Goal: Transaction & Acquisition: Purchase product/service

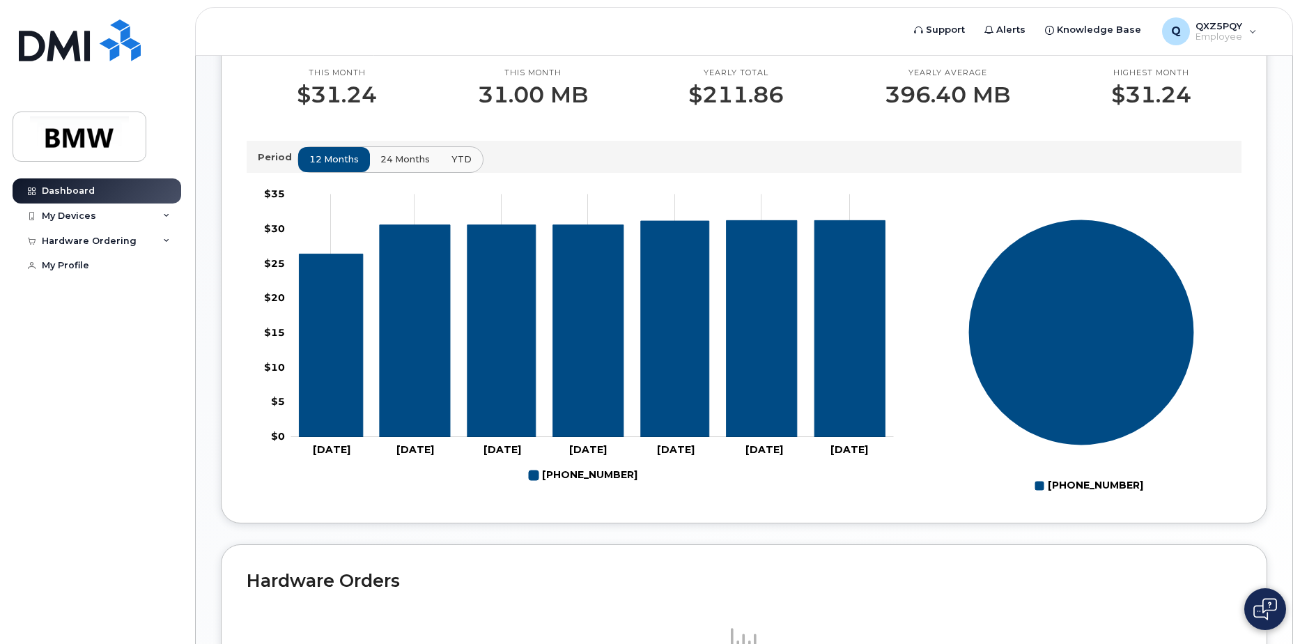
scroll to position [418, 0]
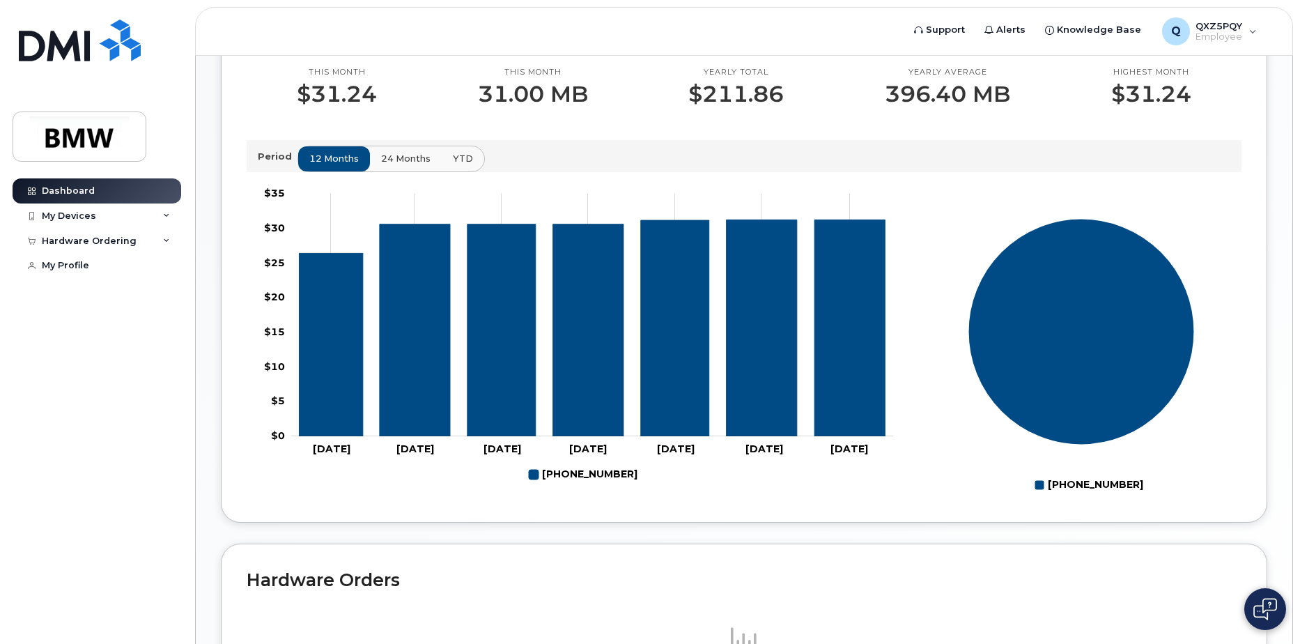
click at [396, 165] on span "24 months" at bounding box center [405, 158] width 49 height 13
click at [472, 166] on button "YTD" at bounding box center [462, 158] width 44 height 25
click at [439, 169] on div "12 months 24 months YTD" at bounding box center [390, 159] width 186 height 26
click at [390, 163] on button "24 months" at bounding box center [405, 158] width 73 height 25
click at [508, 537] on div "QXZ5PQY Welcome to the BMW Mobile Support Desk Portal If you need assistance, c…" at bounding box center [744, 200] width 1046 height 1075
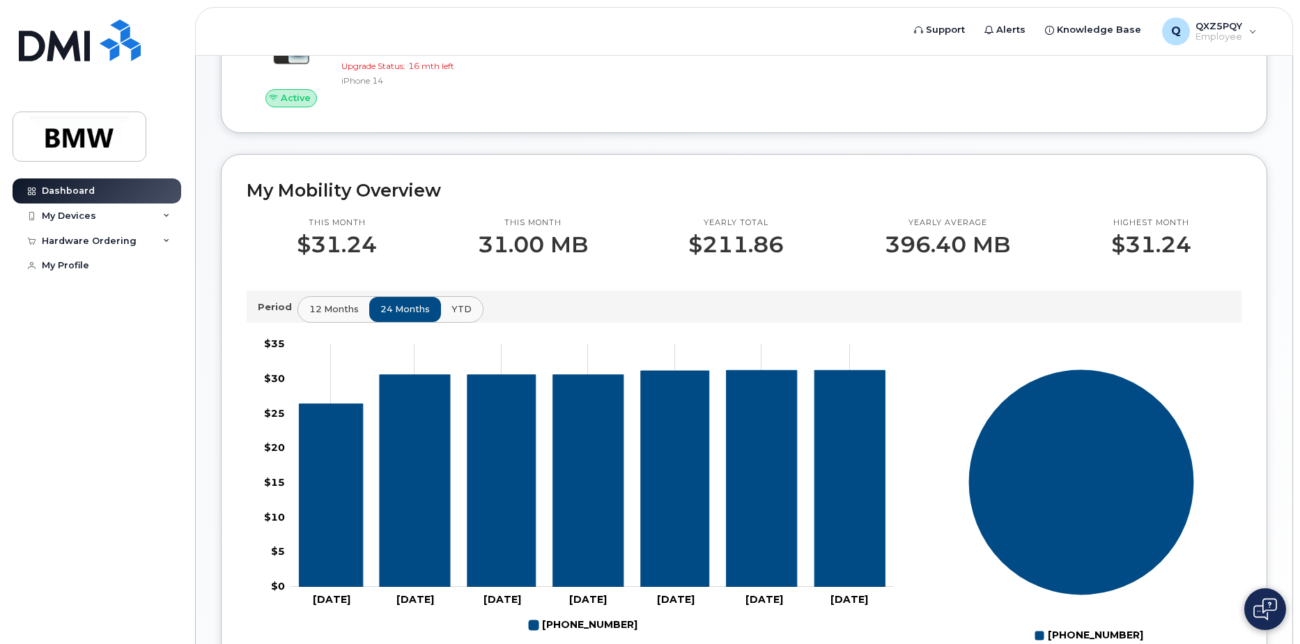
scroll to position [0, 0]
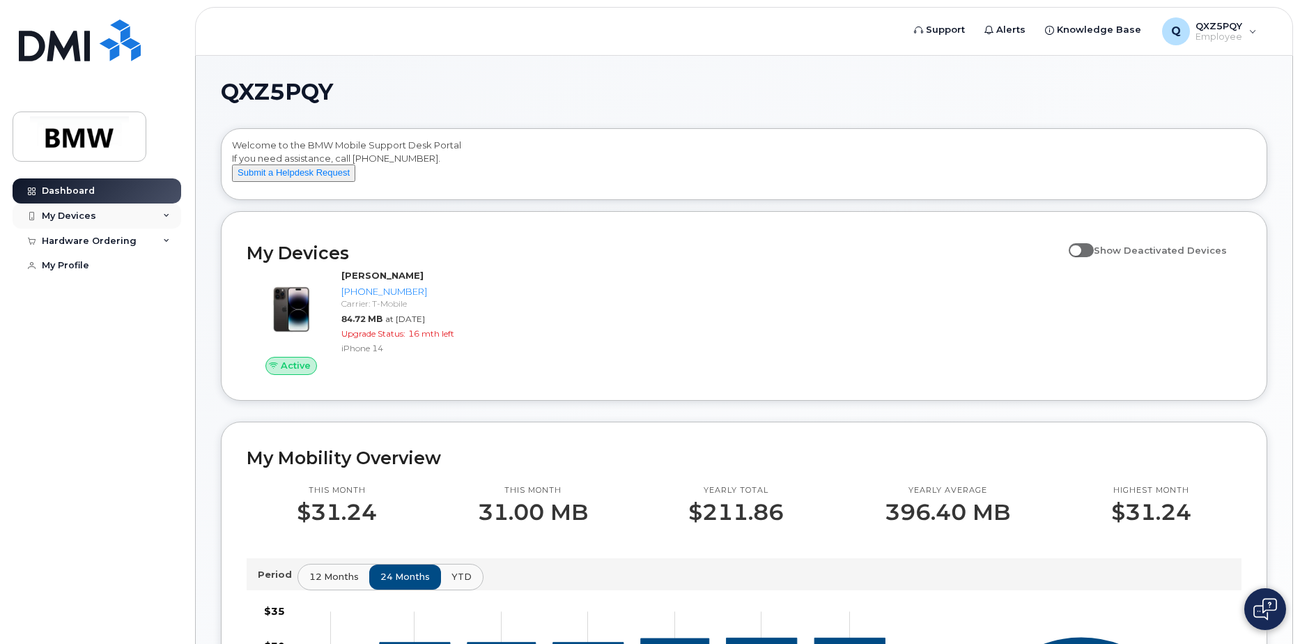
click at [157, 220] on div "My Devices" at bounding box center [97, 215] width 169 height 25
click at [151, 318] on div "Hardware Ordering" at bounding box center [97, 316] width 169 height 25
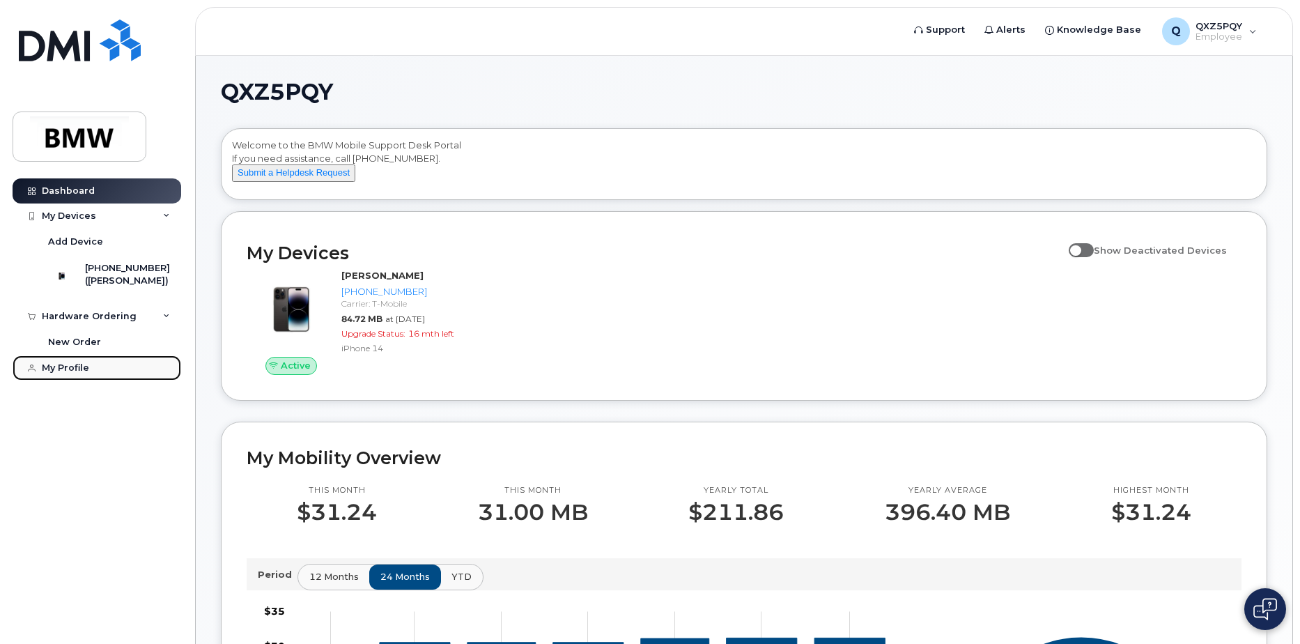
click at [67, 371] on div "My Profile" at bounding box center [65, 367] width 47 height 11
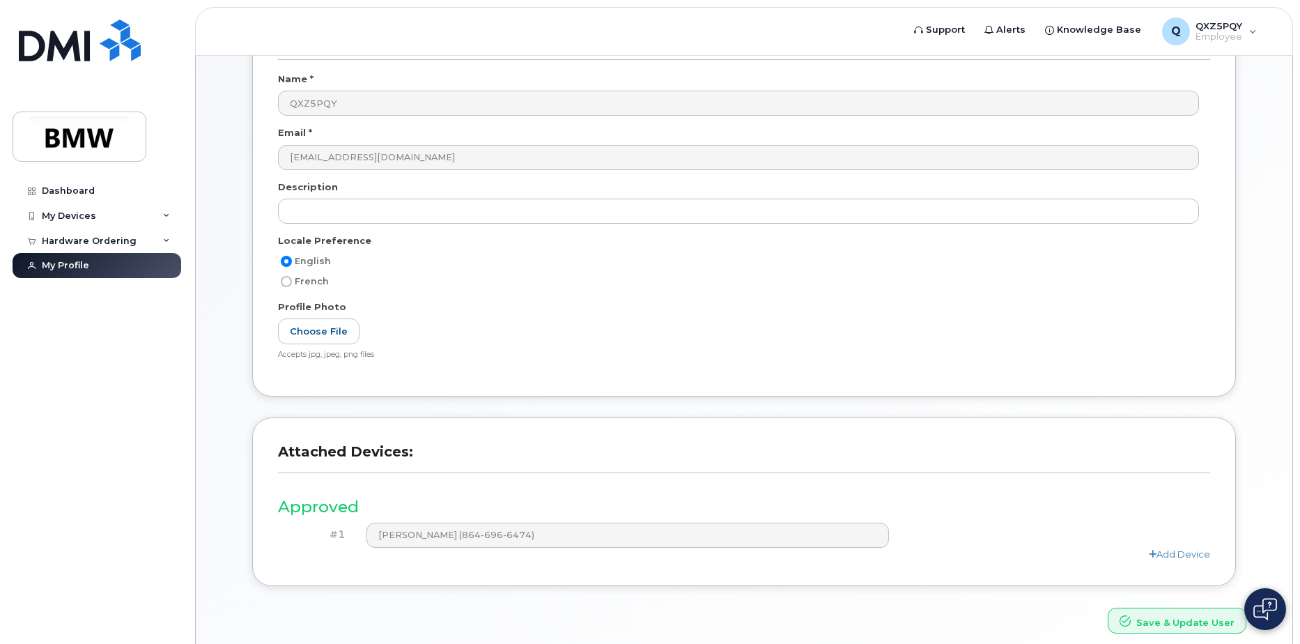
scroll to position [184, 0]
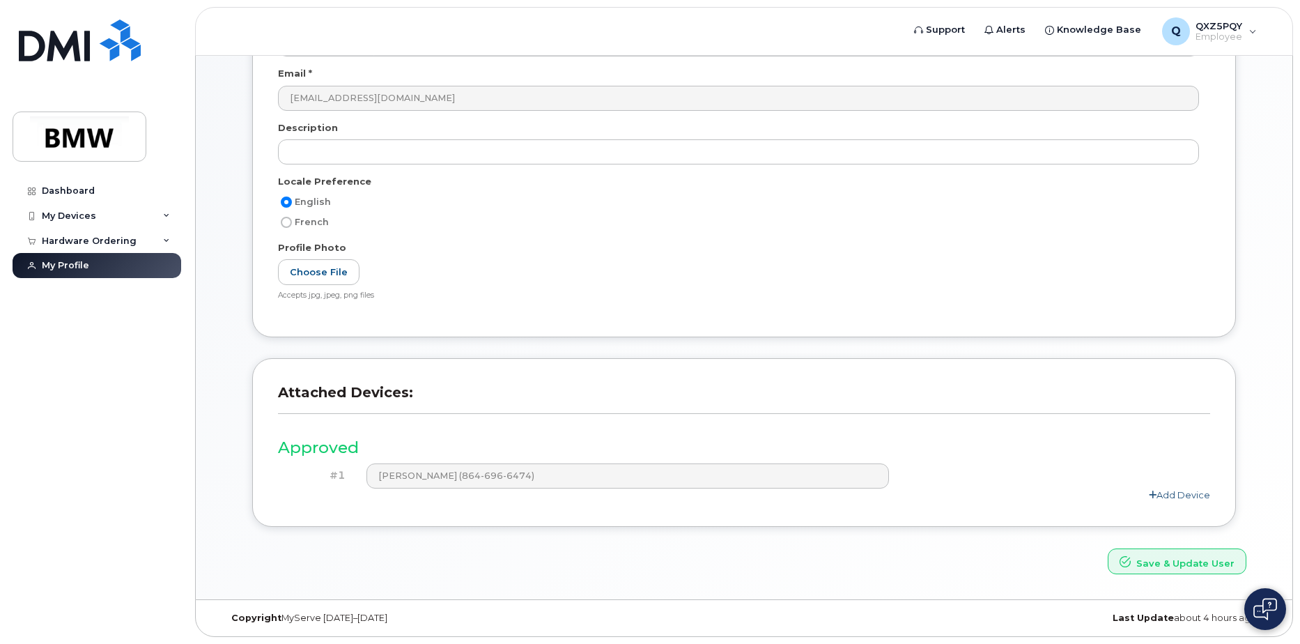
click at [1174, 490] on link "Add Device" at bounding box center [1178, 494] width 61 height 11
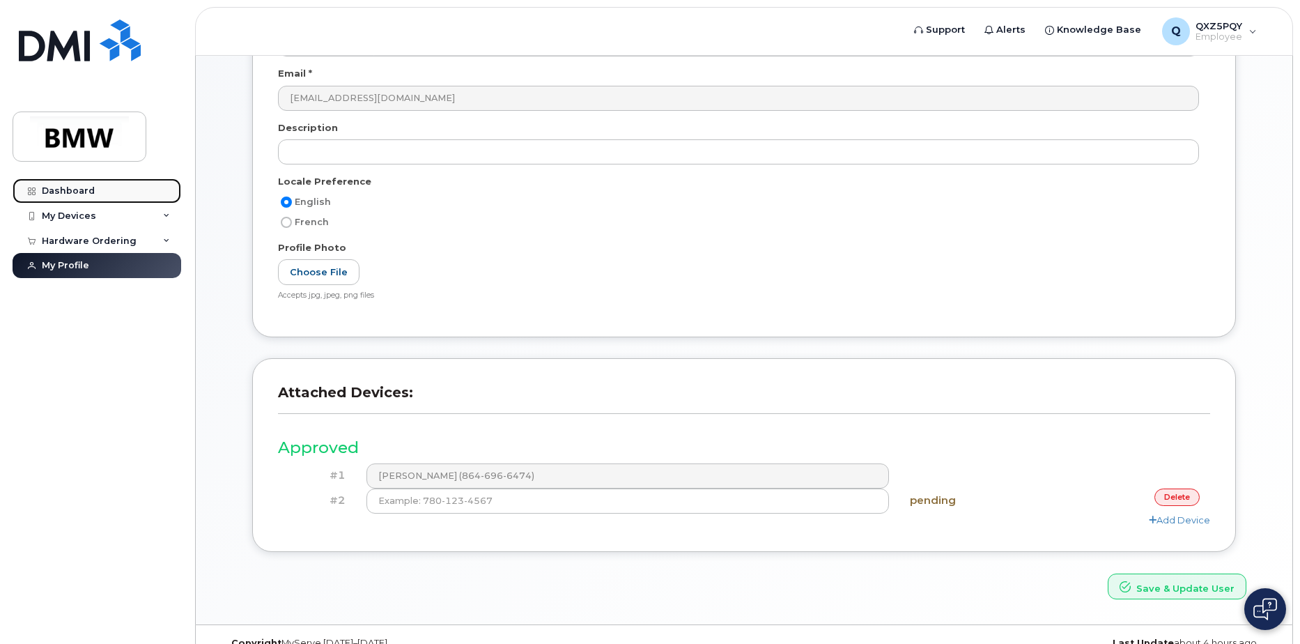
click at [120, 192] on link "Dashboard" at bounding box center [97, 190] width 169 height 25
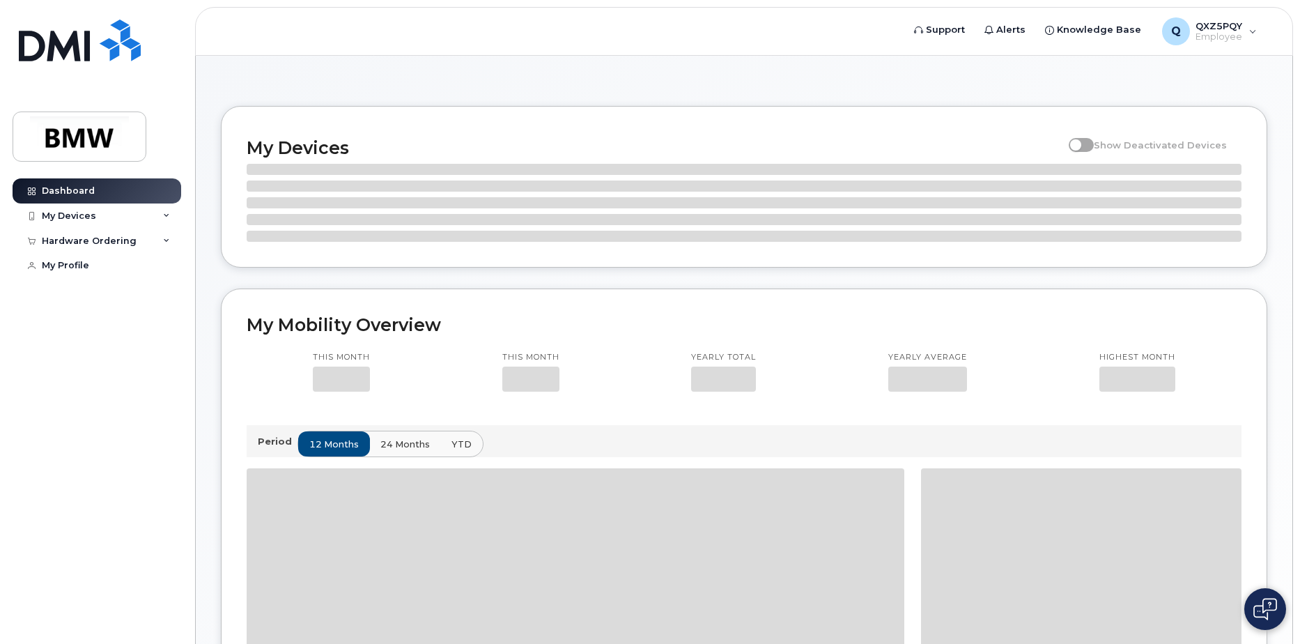
click at [114, 240] on div "Hardware Ordering" at bounding box center [89, 240] width 95 height 11
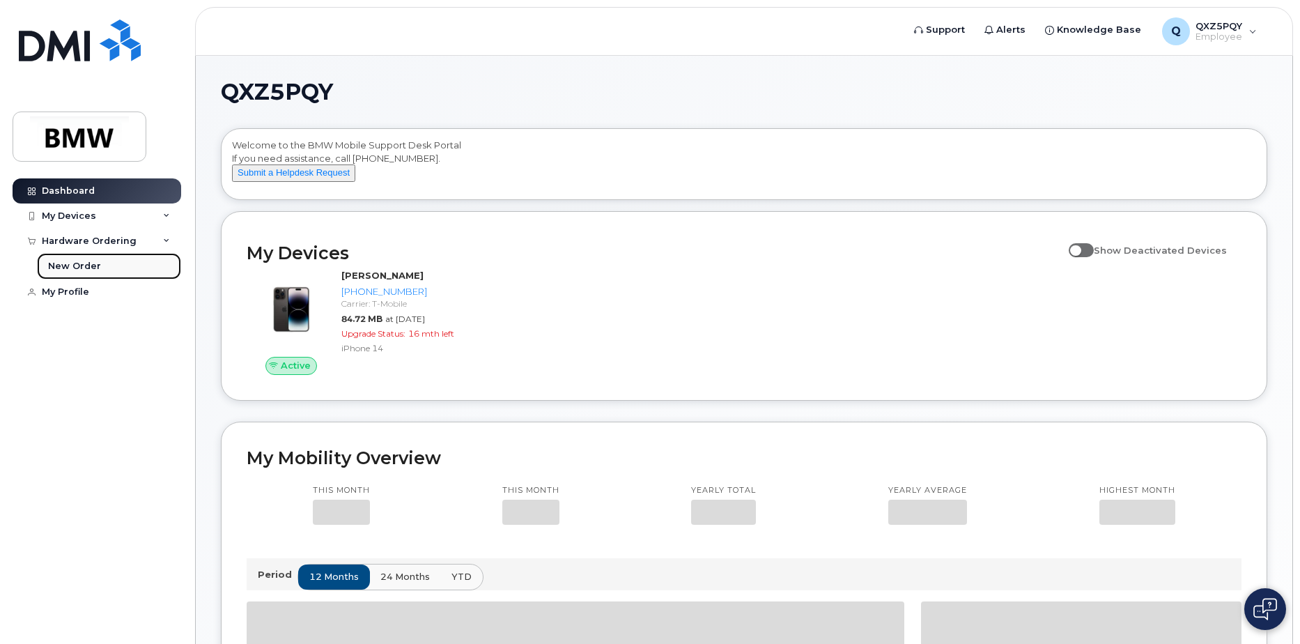
click at [95, 265] on div "New Order" at bounding box center [74, 266] width 53 height 13
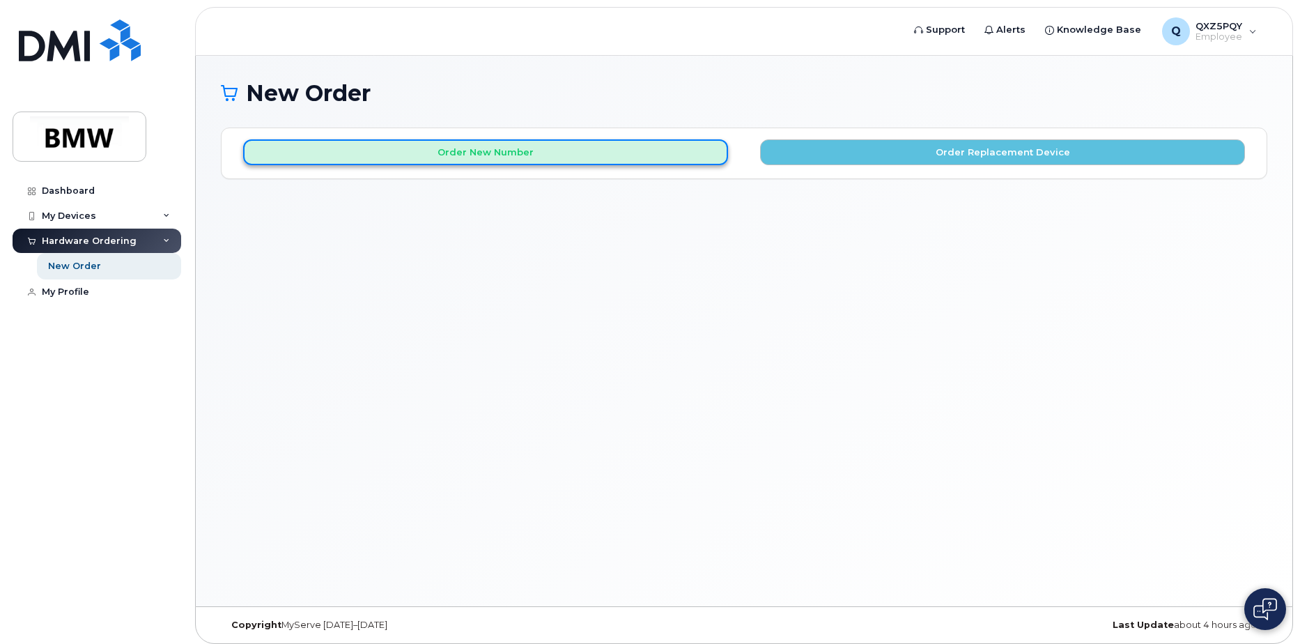
click at [637, 146] on button "Order New Number" at bounding box center [485, 152] width 485 height 26
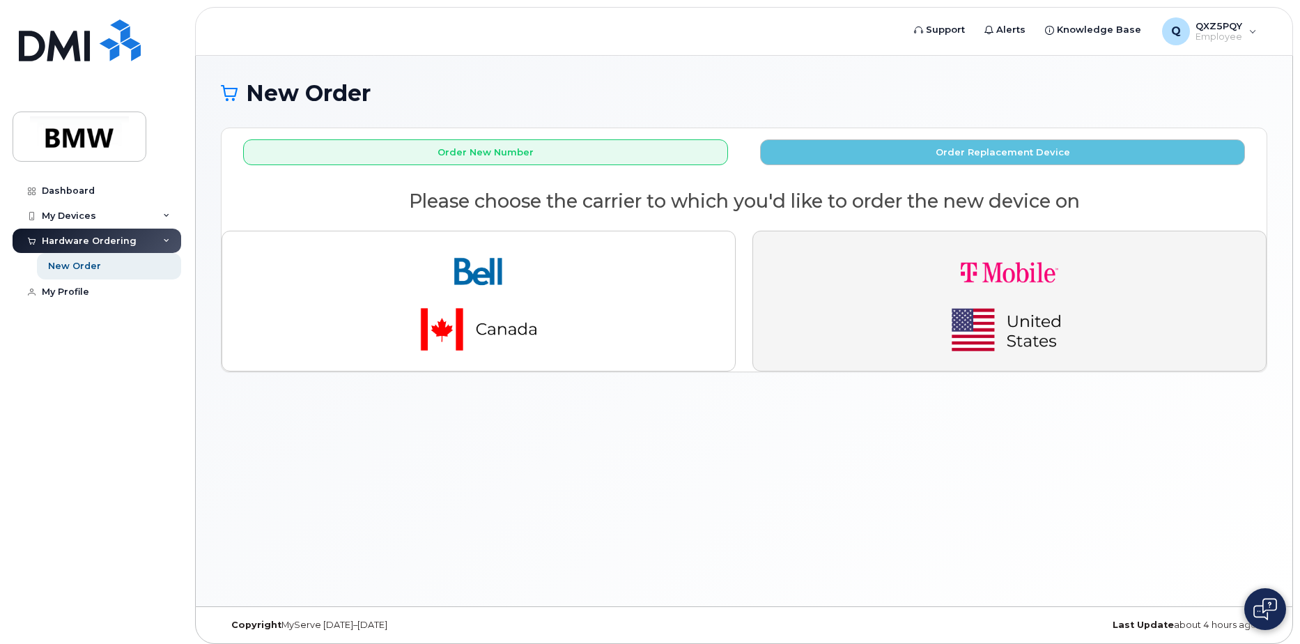
click at [1081, 328] on img "button" at bounding box center [1009, 300] width 195 height 117
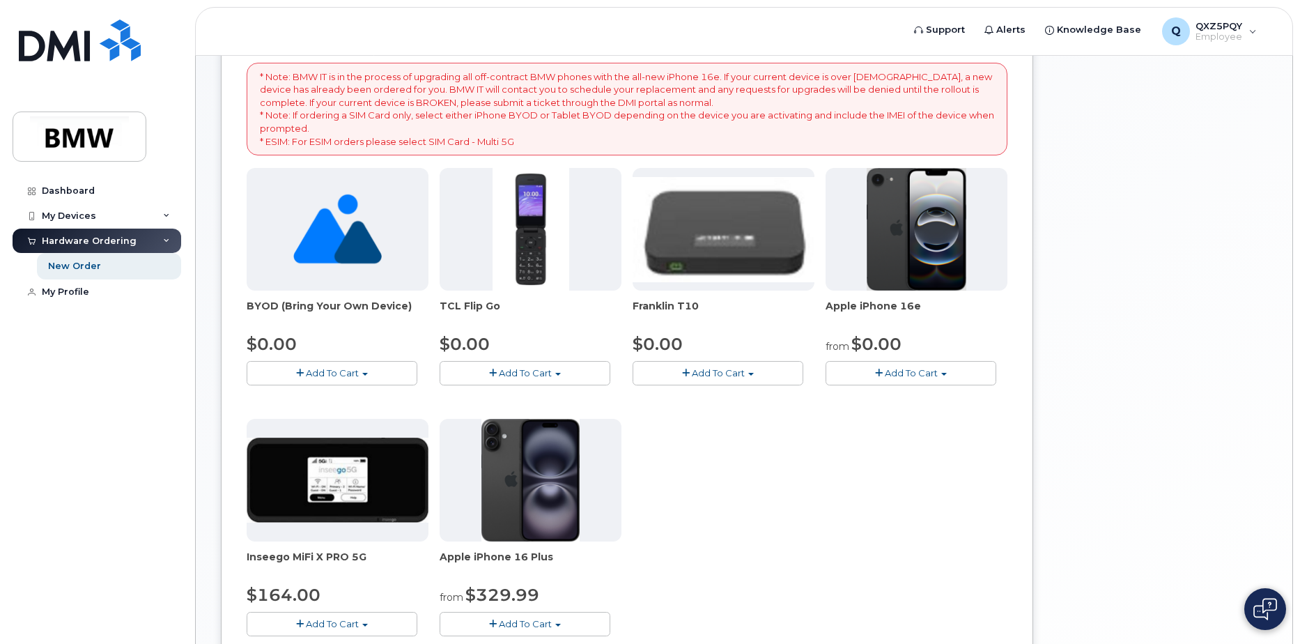
scroll to position [279, 0]
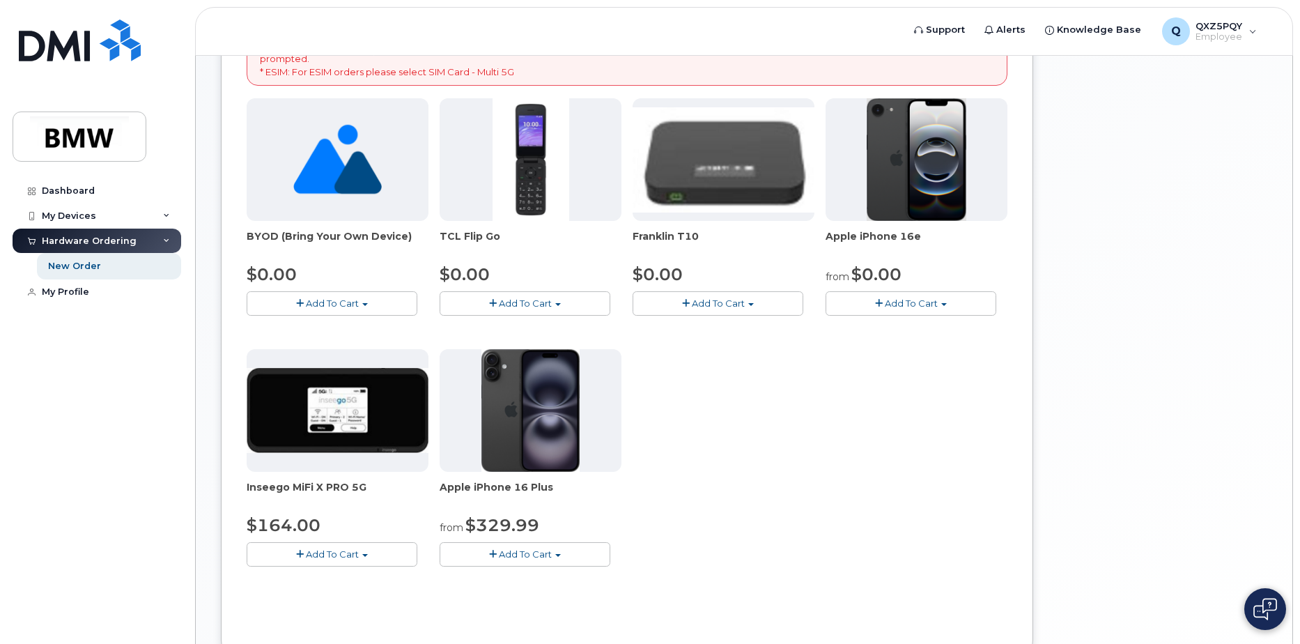
click at [915, 435] on div "BYOD (Bring Your Own Device) $0.00 Add To Cart $0.00 - Activation TCL Flip Go $…" at bounding box center [627, 343] width 761 height 490
click at [575, 550] on button "Add To Cart" at bounding box center [524, 554] width 171 height 24
click at [834, 506] on div "BYOD (Bring Your Own Device) $0.00 Add To Cart $0.00 - Activation TCL Flip Go $…" at bounding box center [627, 343] width 761 height 490
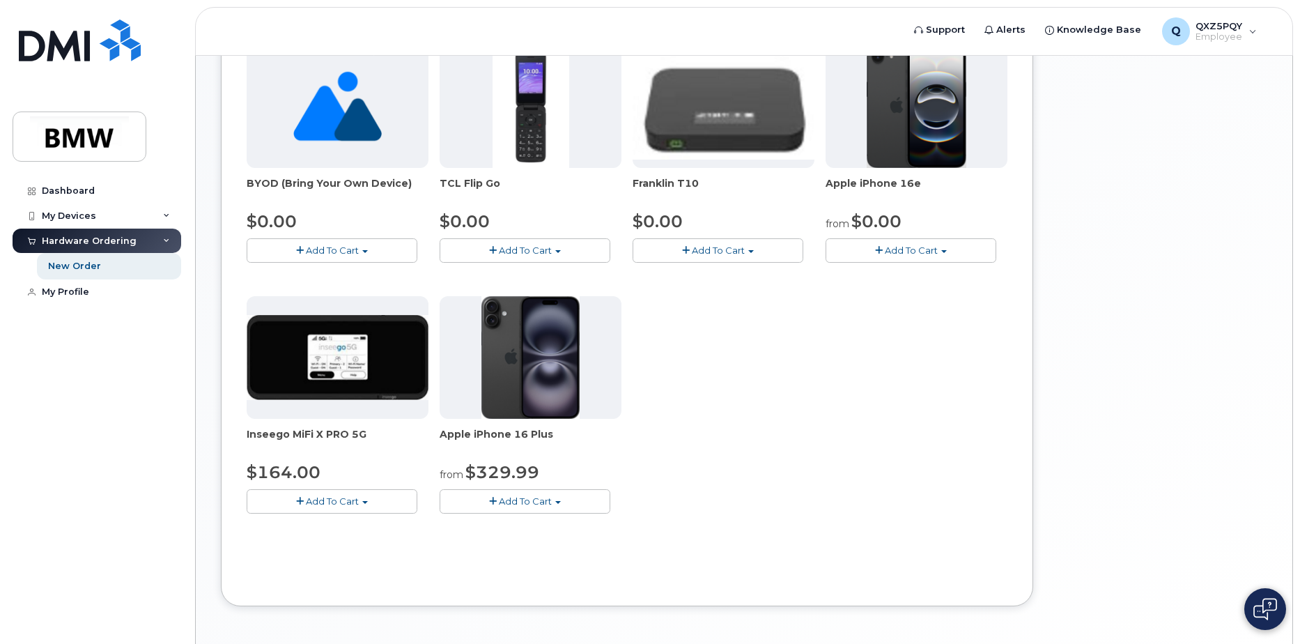
scroll to position [384, 0]
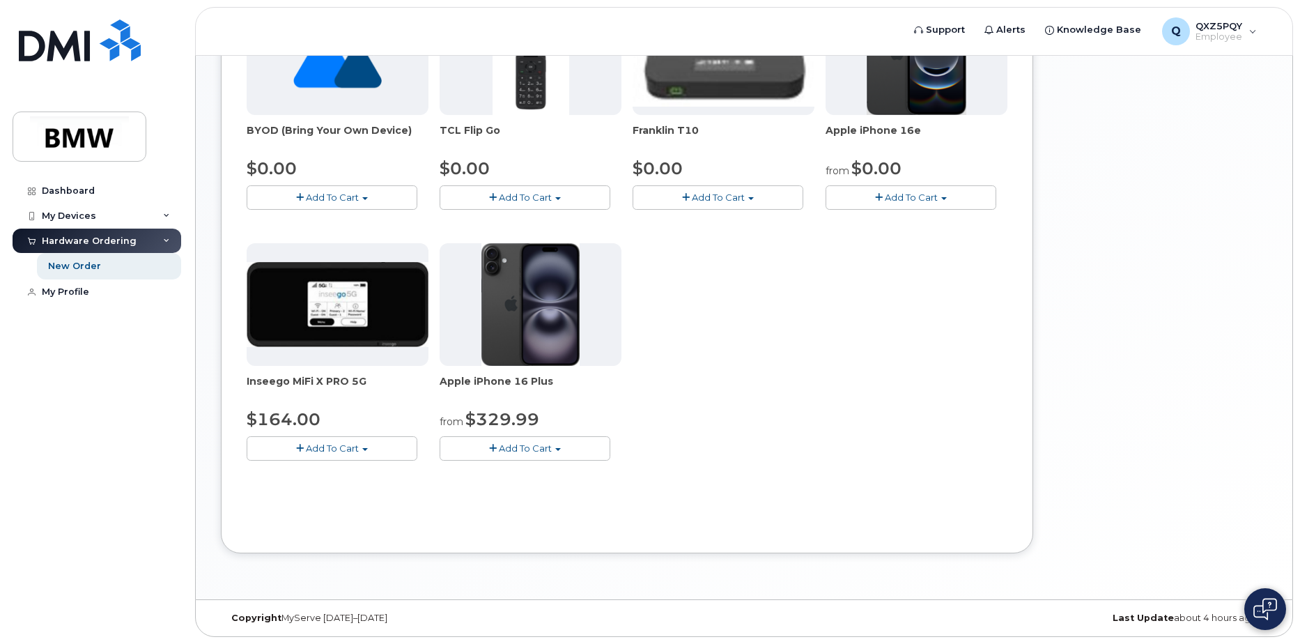
click at [567, 454] on button "Add To Cart" at bounding box center [524, 448] width 171 height 24
click at [852, 409] on div "BYOD (Bring Your Own Device) $0.00 Add To Cart $0.00 - Activation TCL Flip Go $…" at bounding box center [627, 237] width 761 height 490
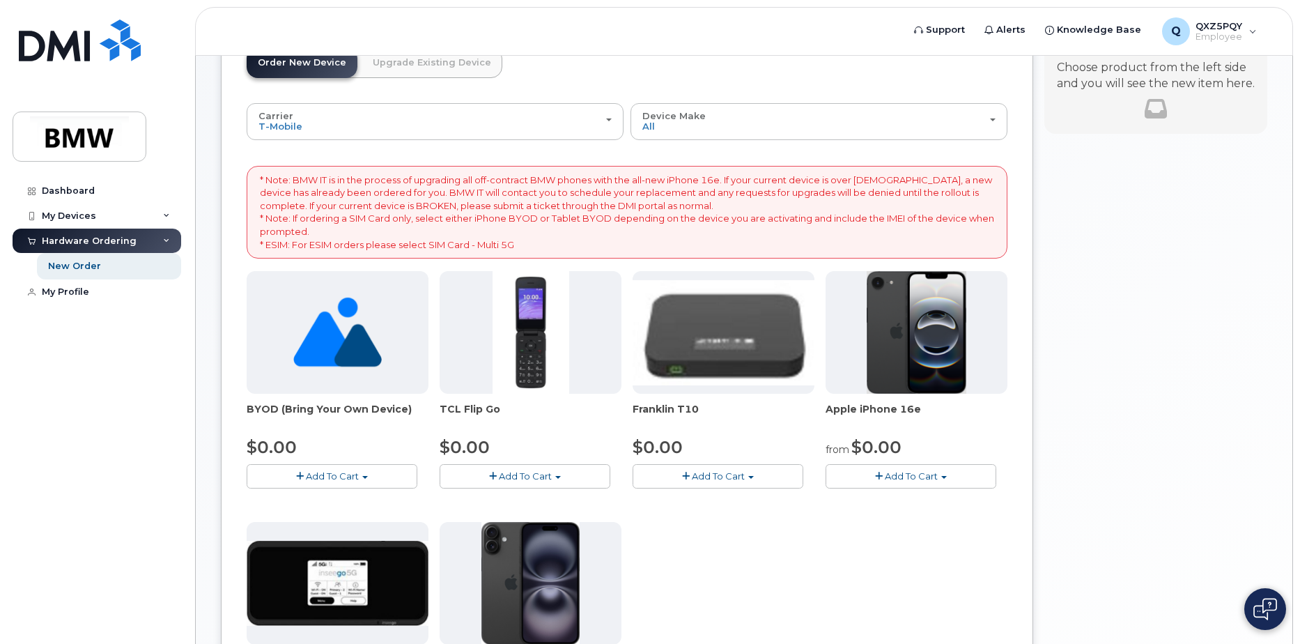
scroll to position [0, 0]
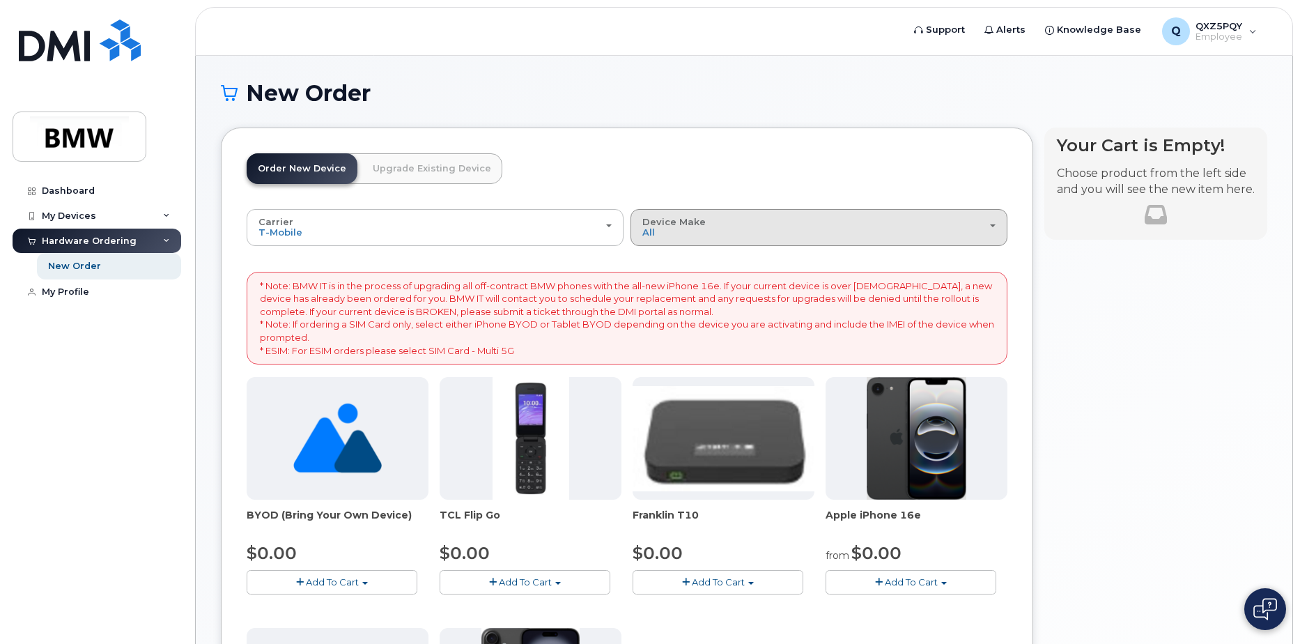
click at [758, 240] on button "Device Make All Cell Phone iPhone Modem" at bounding box center [818, 227] width 377 height 36
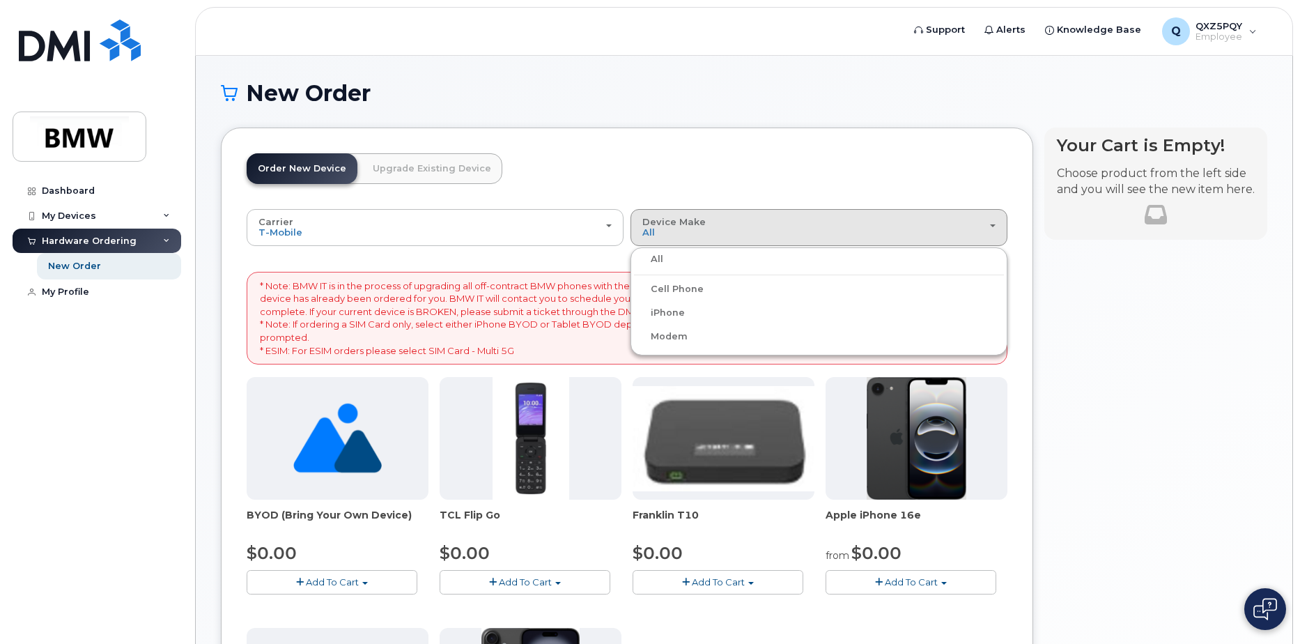
click at [724, 166] on header "Order New Device Upgrade Existing Device Order new device and new line Order ne…" at bounding box center [627, 181] width 761 height 56
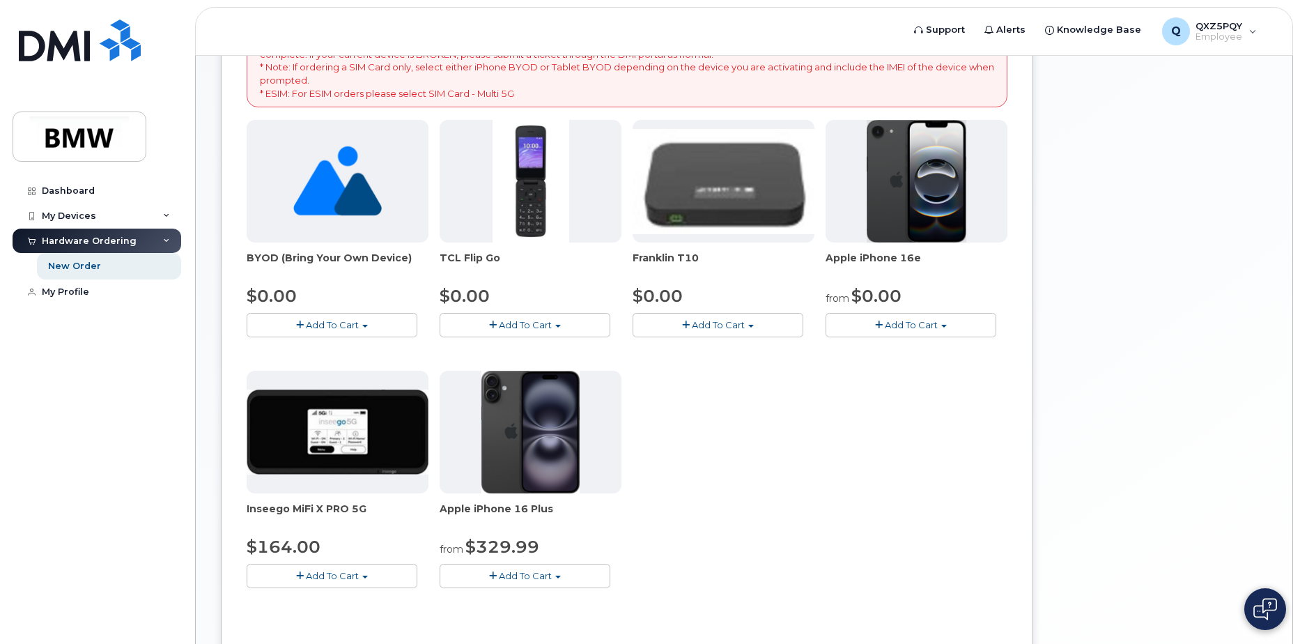
scroll to position [279, 0]
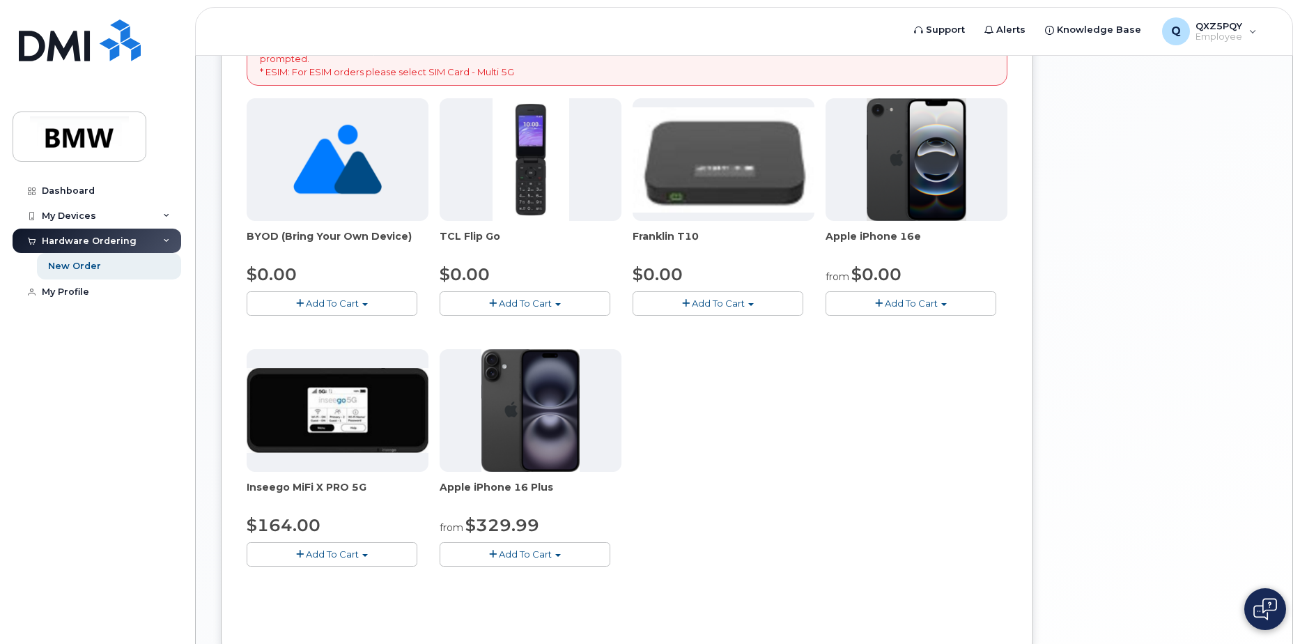
click at [350, 310] on button "Add To Cart" at bounding box center [332, 303] width 171 height 24
click at [978, 477] on div "BYOD (Bring Your Own Device) $0.00 Add To Cart $0.00 - Activation TCL Flip Go $…" at bounding box center [627, 343] width 761 height 490
click at [952, 474] on div "BYOD (Bring Your Own Device) $0.00 Add To Cart $0.00 - Activation TCL Flip Go $…" at bounding box center [627, 343] width 761 height 490
click at [933, 288] on div "Apple iPhone 16e from $0.00 Add To Cart $0.00 - 30 Month Activation (128GB) $99…" at bounding box center [916, 206] width 182 height 217
click at [929, 303] on span "Add To Cart" at bounding box center [910, 302] width 53 height 11
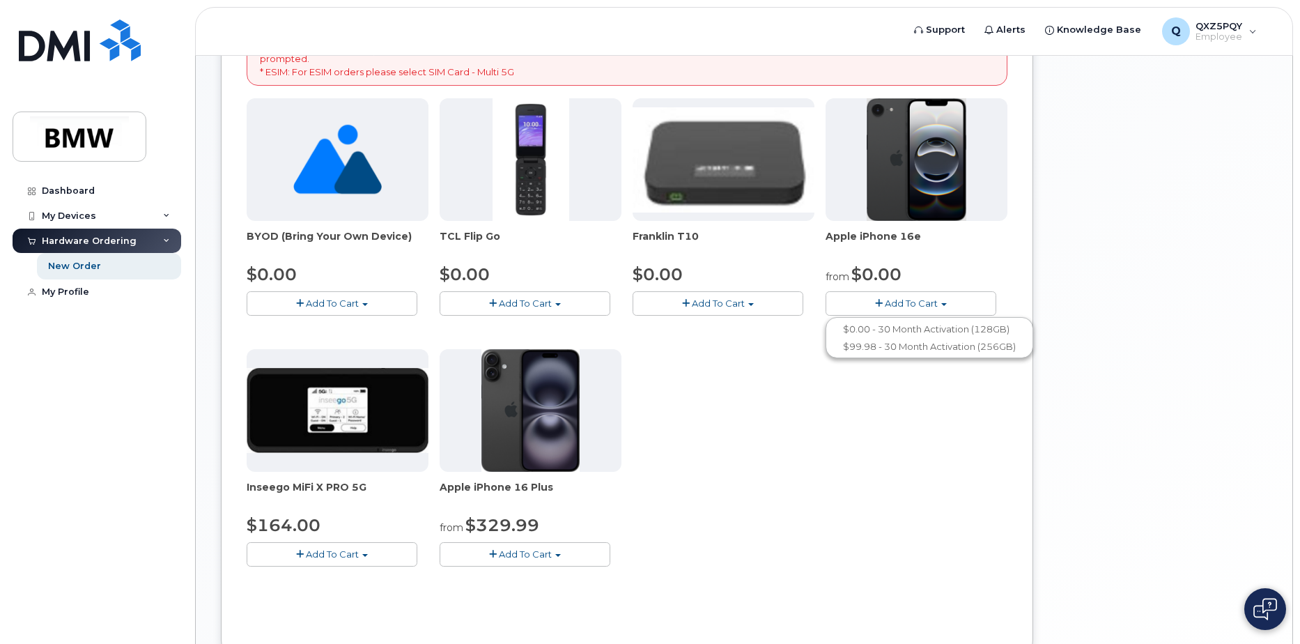
click at [866, 470] on div "BYOD (Bring Your Own Device) $0.00 Add To Cart $0.00 - Activation TCL Flip Go $…" at bounding box center [627, 343] width 761 height 490
